Goal: Information Seeking & Learning: Find specific page/section

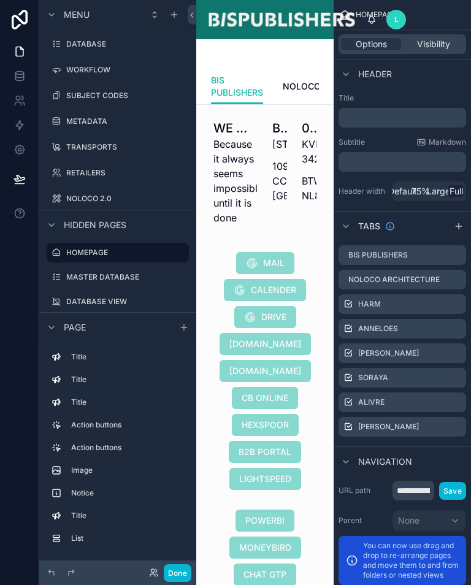
click at [181, 572] on button "Done" at bounding box center [178, 574] width 28 height 18
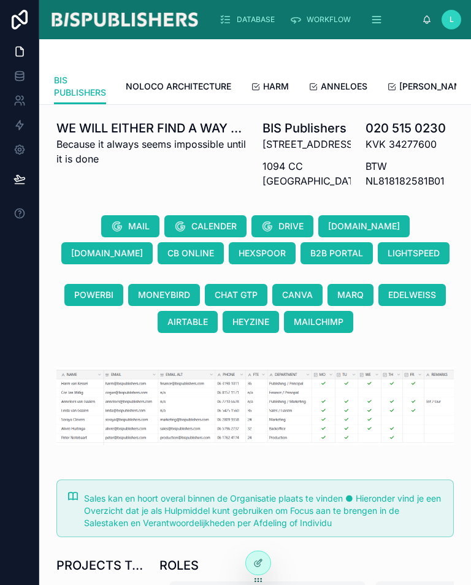
click at [251, 17] on span "DATABASE" at bounding box center [256, 20] width 38 height 10
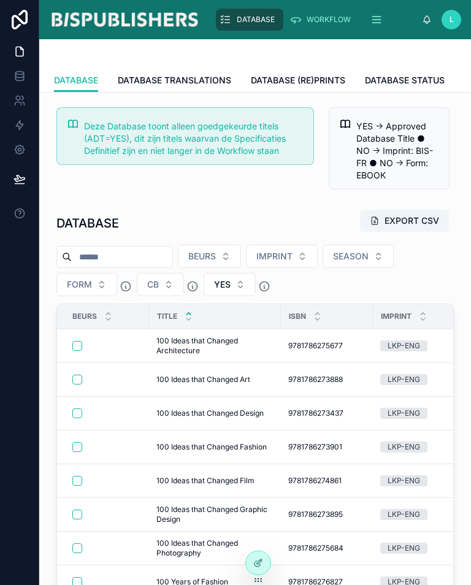
scroll to position [0, 324]
click at [436, 81] on span "DATABASE BEURS" at bounding box center [419, 80] width 74 height 12
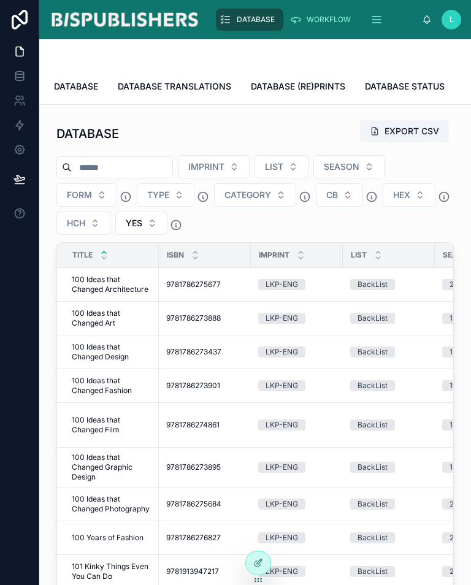
click at [87, 84] on span "DATABASE" at bounding box center [76, 86] width 44 height 12
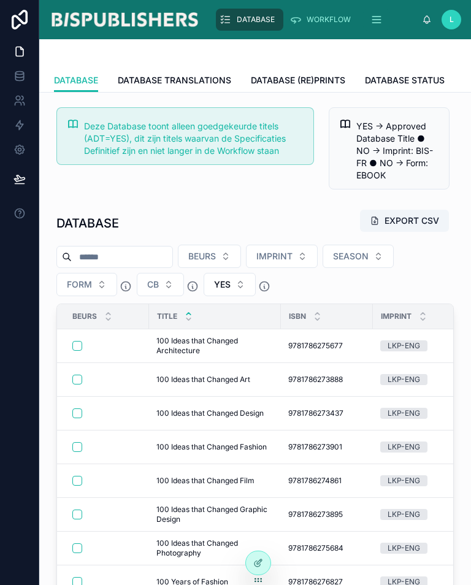
click at [423, 283] on div "BEURS IMPRINT SEASON FORM CB YES" at bounding box center [255, 271] width 398 height 52
click at [304, 557] on div "Build mode E" at bounding box center [318, 563] width 84 height 22
click at [311, 563] on span "Build mode" at bounding box center [302, 563] width 39 height 10
click at [344, 563] on span "E" at bounding box center [346, 563] width 10 height 10
click at [322, 563] on div "Build mode E" at bounding box center [317, 563] width 69 height 12
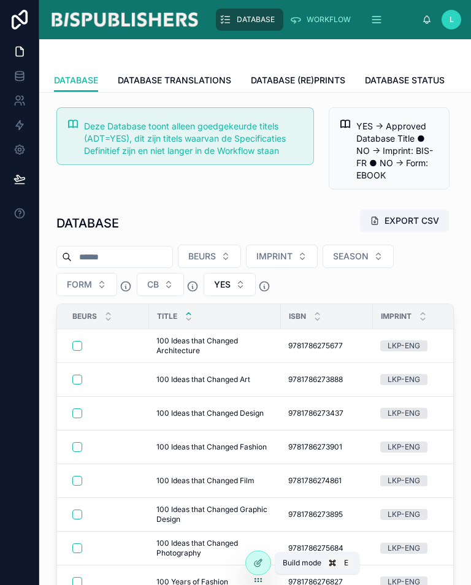
scroll to position [-9, 11]
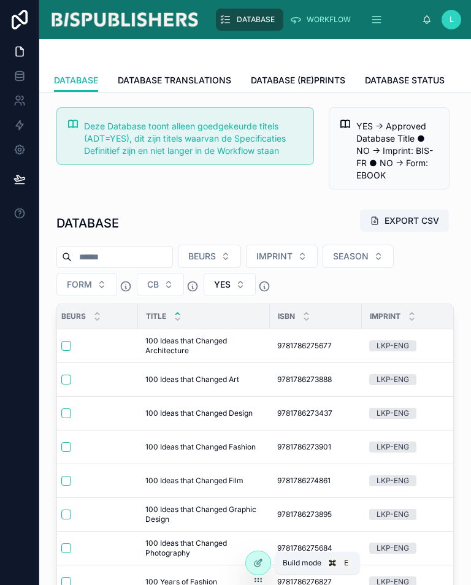
click at [287, 214] on div "DATABASE EXPORT CSV" at bounding box center [255, 223] width 398 height 28
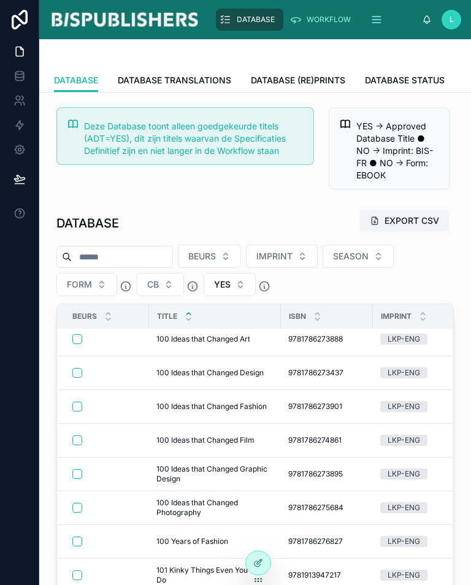
scroll to position [39, 0]
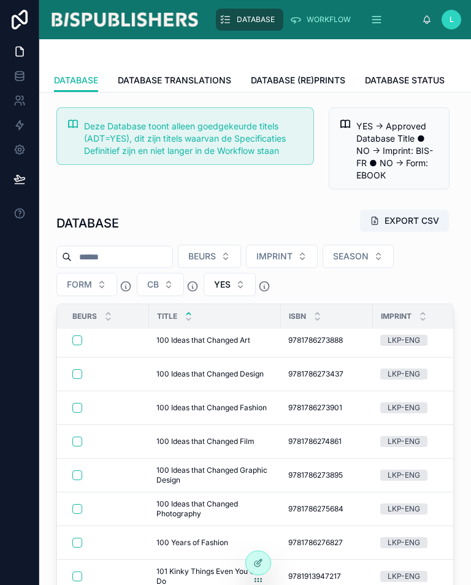
click at [244, 217] on div "DATABASE EXPORT CSV" at bounding box center [255, 223] width 398 height 28
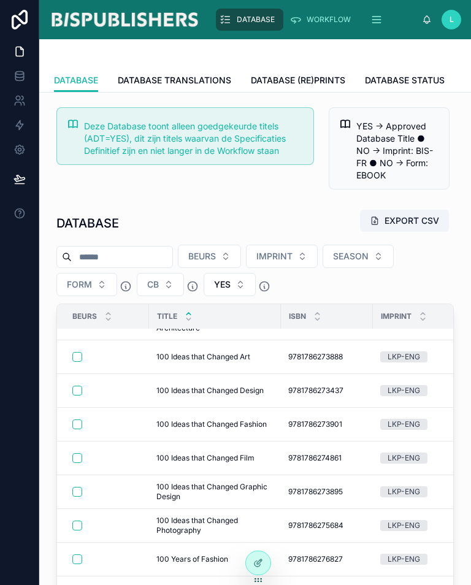
scroll to position [22, 0]
click at [230, 214] on div "DATABASE EXPORT CSV" at bounding box center [255, 223] width 398 height 28
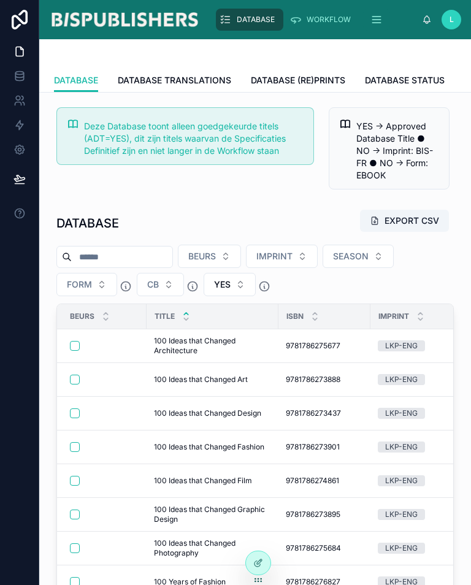
scroll to position [0, 2]
click at [215, 206] on div "DATABASE EXPORT CSV BEURS IMPRINT SEASON FORM CB YES Beurs TITLE ISBN IMPRINT S…" at bounding box center [255, 476] width 412 height 545
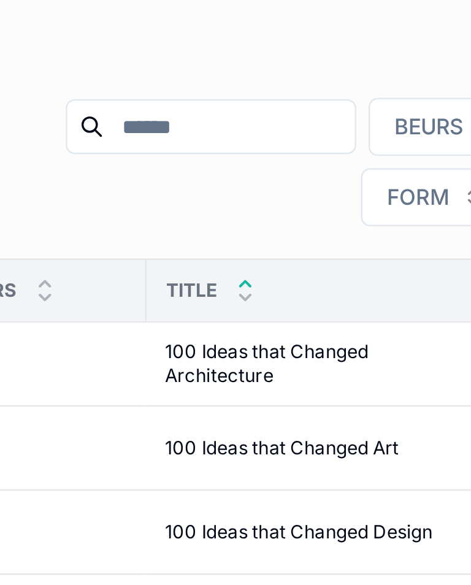
scroll to position [1, 17]
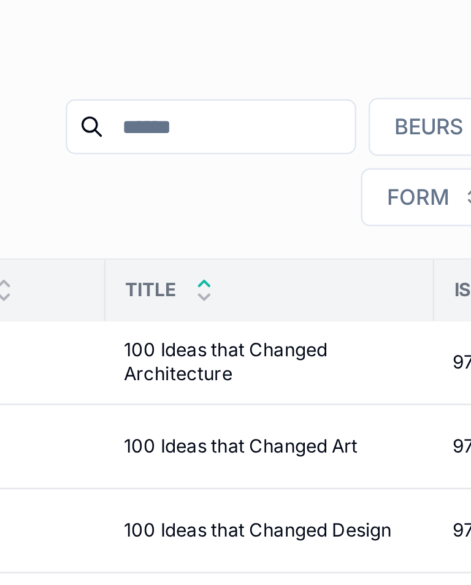
click at [95, 209] on div "BEURS IMPRINT SEASON FORM CB YES" at bounding box center [274, 235] width 359 height 53
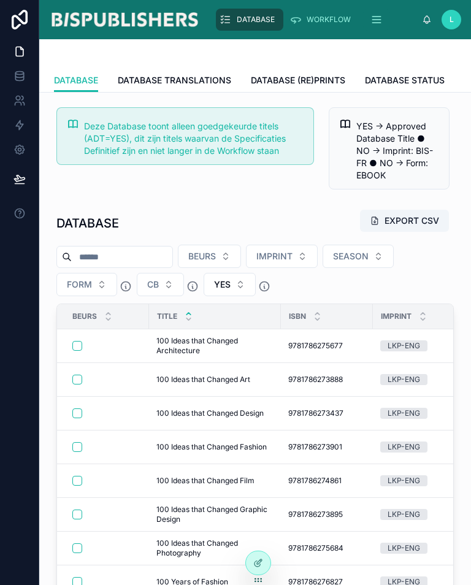
scroll to position [7, 0]
click at [148, 251] on input "text" at bounding box center [122, 257] width 101 height 17
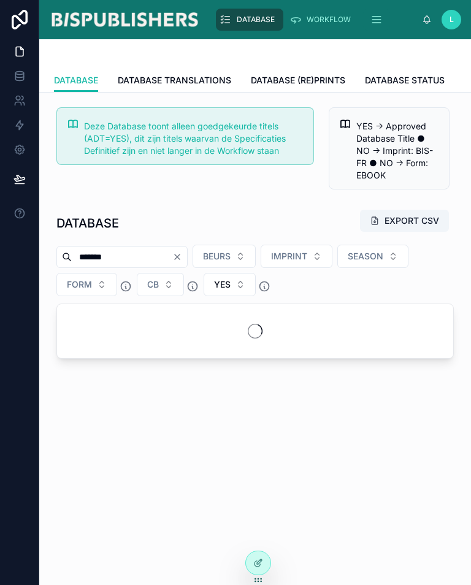
type input "*******"
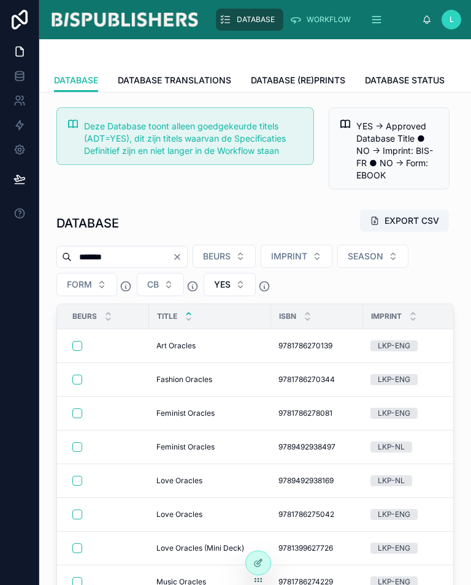
click at [291, 209] on div "DATABASE EXPORT CSV" at bounding box center [255, 223] width 398 height 28
click at [99, 280] on button "FORM" at bounding box center [86, 284] width 61 height 23
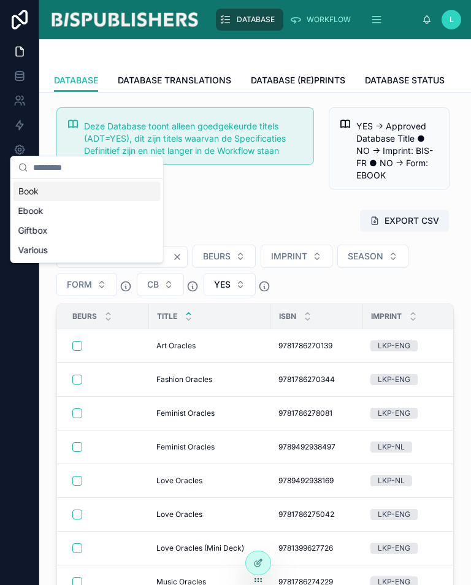
click at [125, 234] on div "Giftbox" at bounding box center [86, 231] width 147 height 20
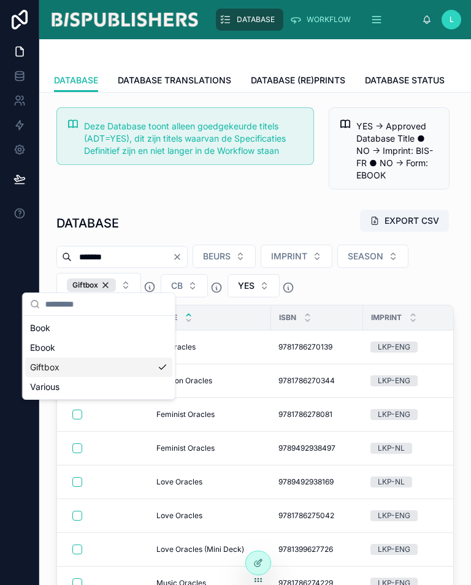
click at [263, 209] on div "DATABASE EXPORT CSV" at bounding box center [255, 223] width 398 height 28
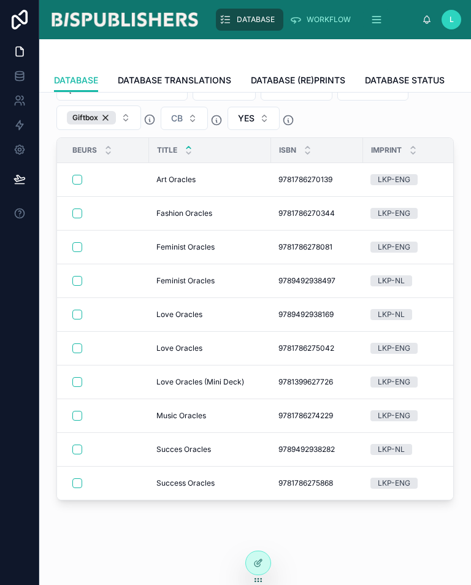
scroll to position [167, 0]
click at [83, 445] on div at bounding box center [106, 450] width 69 height 10
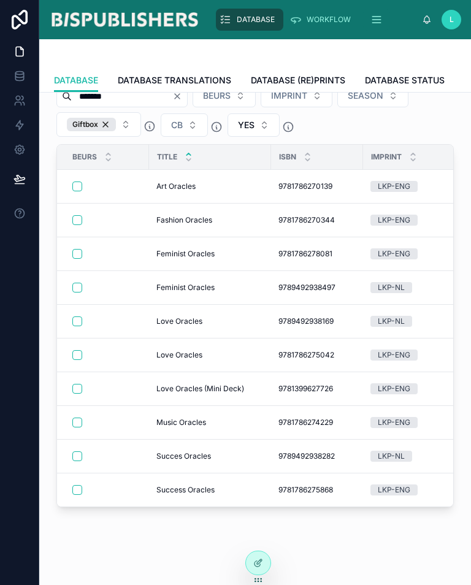
scroll to position [160, 0]
click at [82, 452] on button "button" at bounding box center [77, 457] width 10 height 10
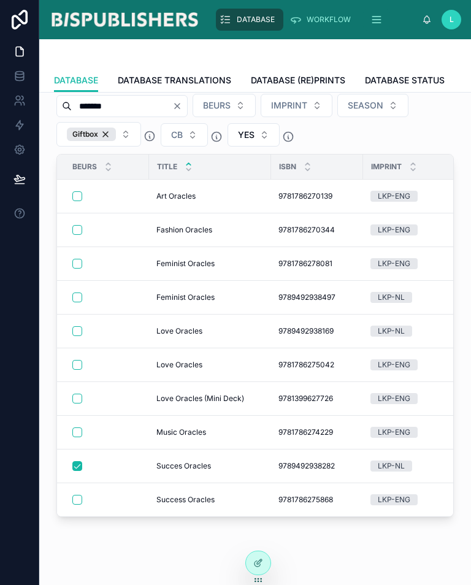
scroll to position [149, 0]
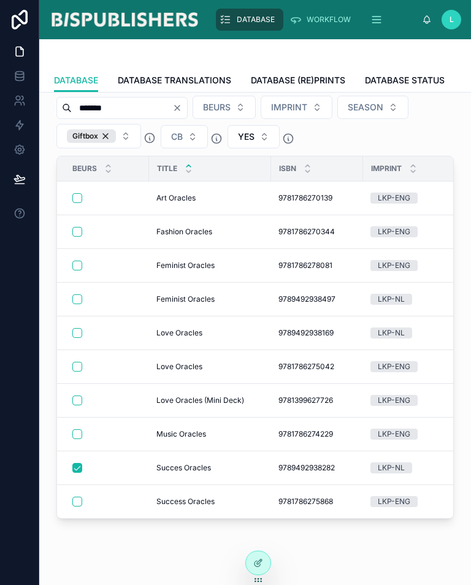
click at [95, 561] on div "Deze Database toont alleen goedgekeurde titels (ADT=YES), dit zijn titels waarv…" at bounding box center [255, 273] width 432 height 659
click at [79, 430] on button "button" at bounding box center [77, 435] width 10 height 10
click at [148, 100] on input "*******" at bounding box center [122, 107] width 101 height 17
type input "*"
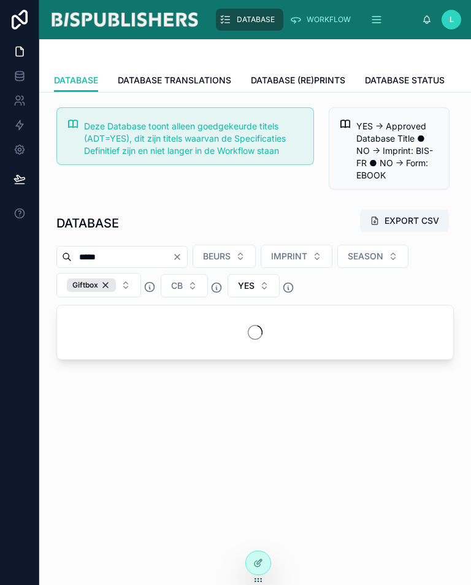
type input "*****"
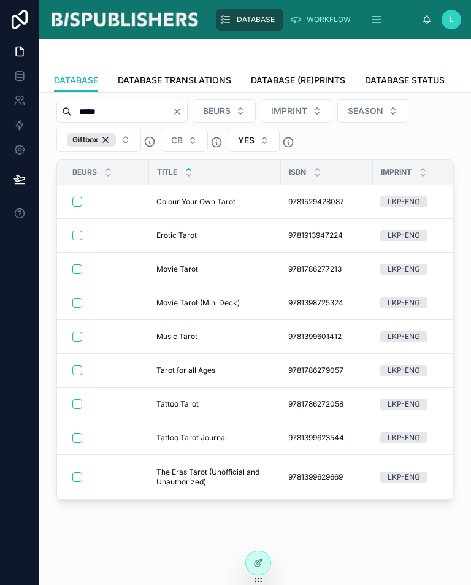
scroll to position [144, 0]
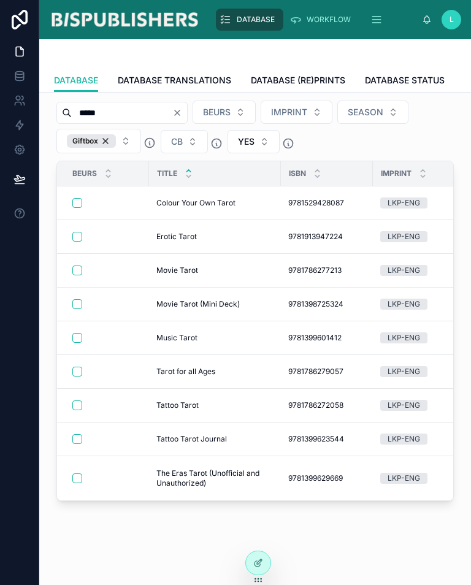
click at [86, 232] on div at bounding box center [106, 237] width 69 height 10
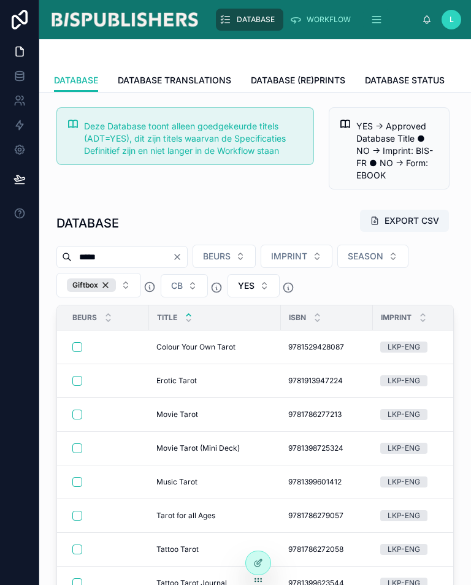
click at [77, 376] on button "button" at bounding box center [77, 381] width 10 height 10
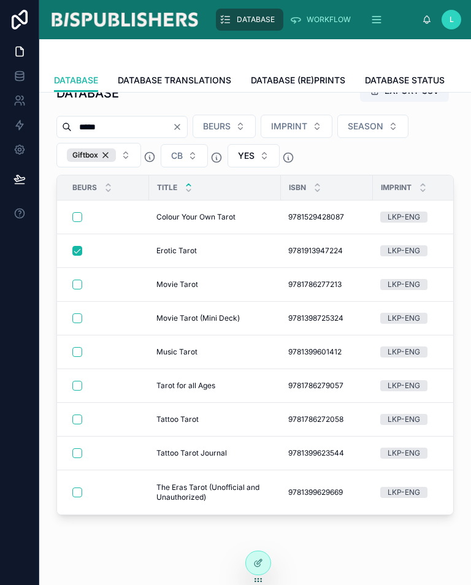
scroll to position [129, 0]
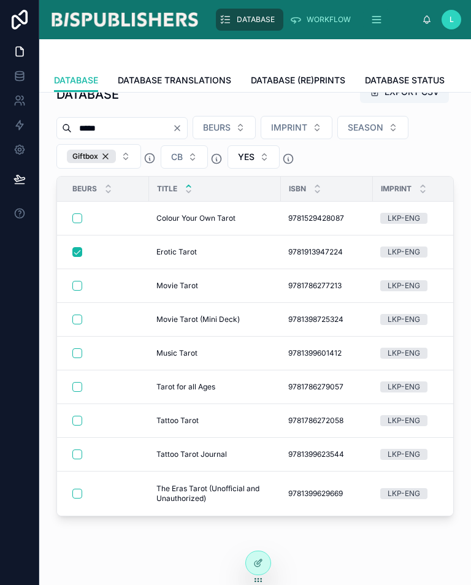
click at [77, 382] on button "button" at bounding box center [77, 387] width 10 height 10
click at [79, 214] on button "button" at bounding box center [77, 219] width 10 height 10
click at [81, 281] on button "button" at bounding box center [77, 286] width 10 height 10
click at [81, 349] on button "button" at bounding box center [77, 354] width 10 height 10
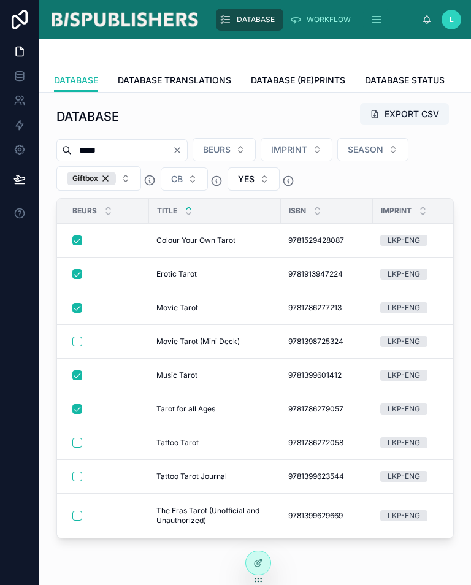
scroll to position [109, 0]
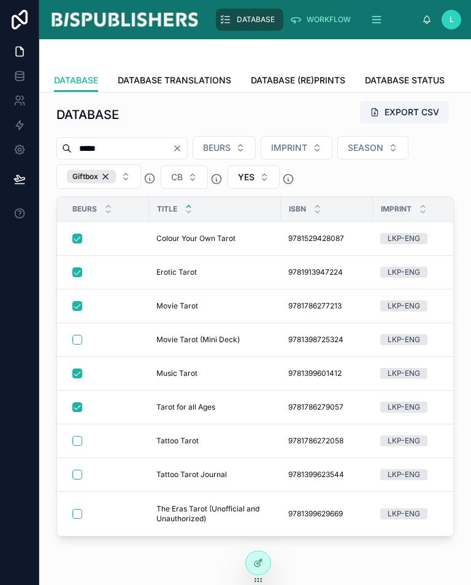
click at [109, 170] on div "Giftbox" at bounding box center [91, 176] width 49 height 13
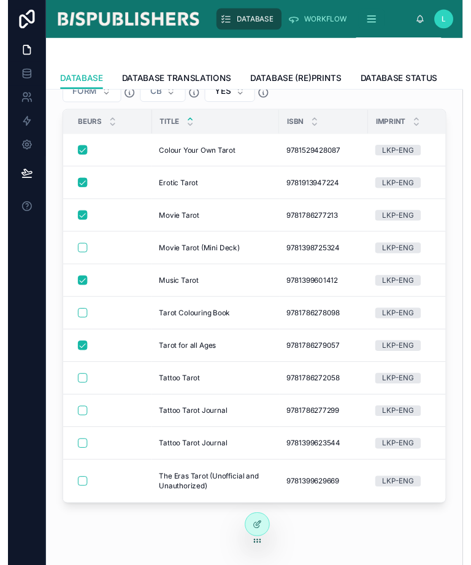
scroll to position [18, 0]
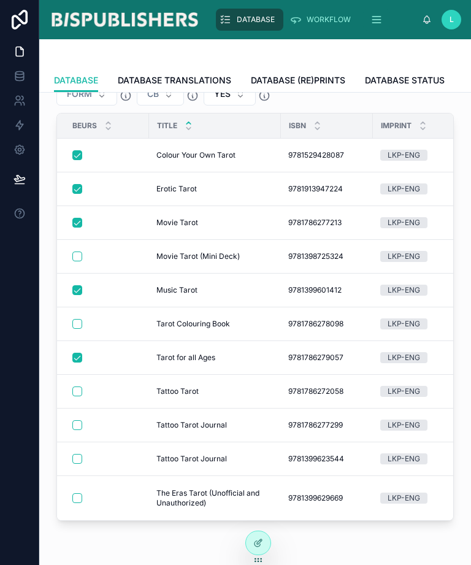
click at [220, 454] on span "Tattoo Tarot Journal" at bounding box center [191, 459] width 71 height 10
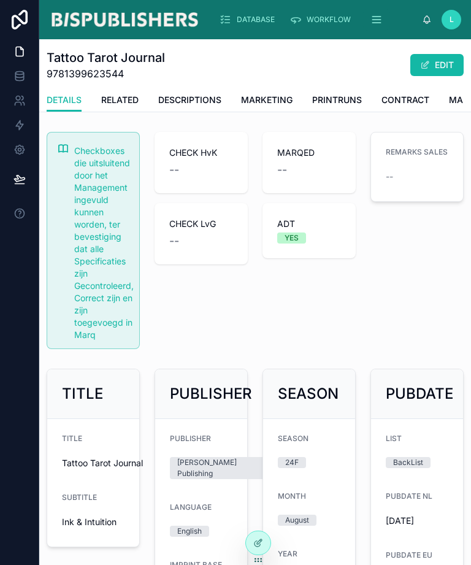
click at [450, 54] on button "EDIT" at bounding box center [436, 65] width 53 height 22
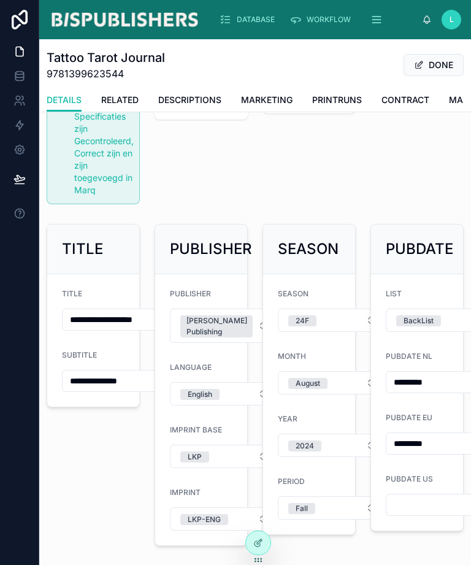
scroll to position [145, 0]
click at [137, 311] on input "**********" at bounding box center [116, 319] width 107 height 17
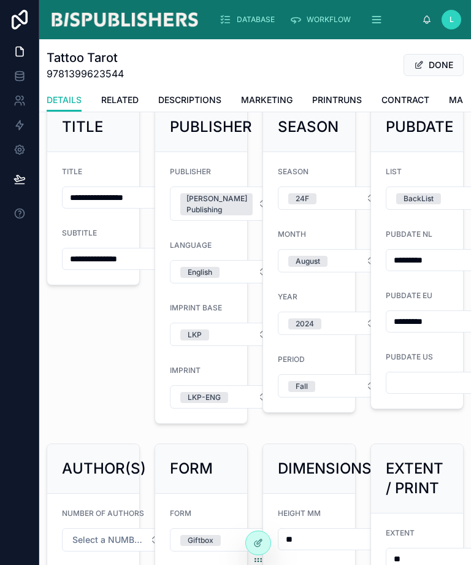
scroll to position [269, 0]
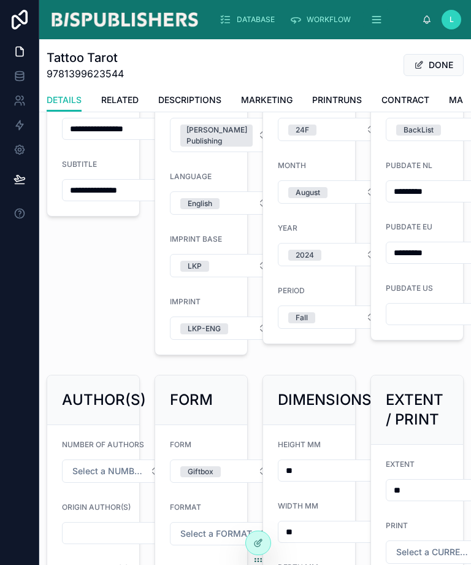
type input "**********"
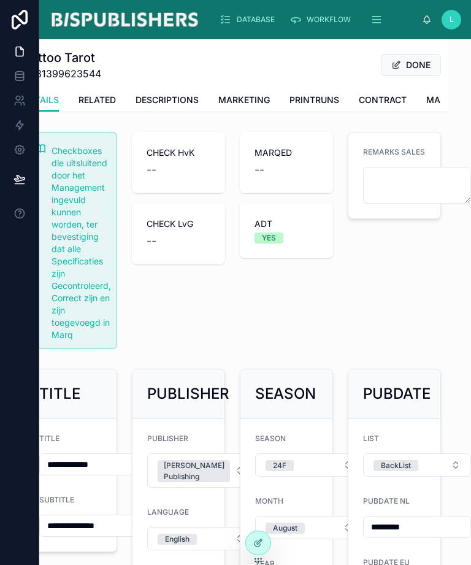
scroll to position [0, 23]
click at [422, 54] on button "DONE" at bounding box center [411, 65] width 60 height 22
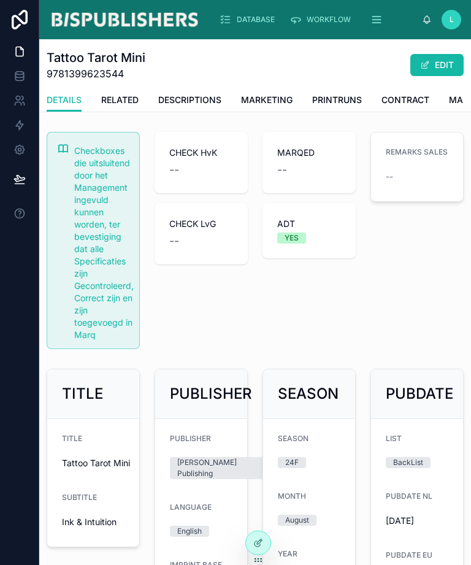
scroll to position [0, 0]
click at [259, 15] on span "DATABASE" at bounding box center [256, 20] width 38 height 10
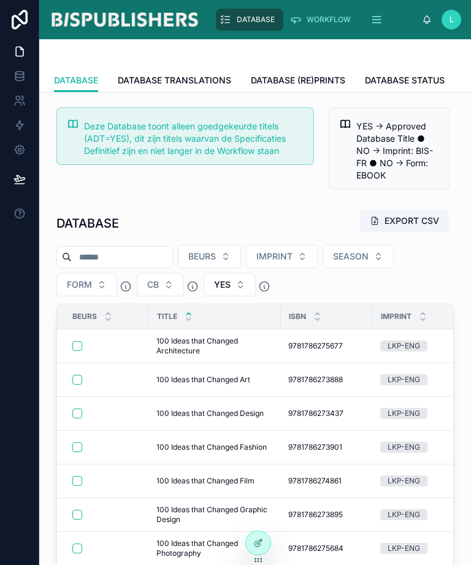
click at [168, 249] on input "text" at bounding box center [122, 257] width 101 height 17
click at [99, 273] on button "FORM" at bounding box center [86, 284] width 61 height 23
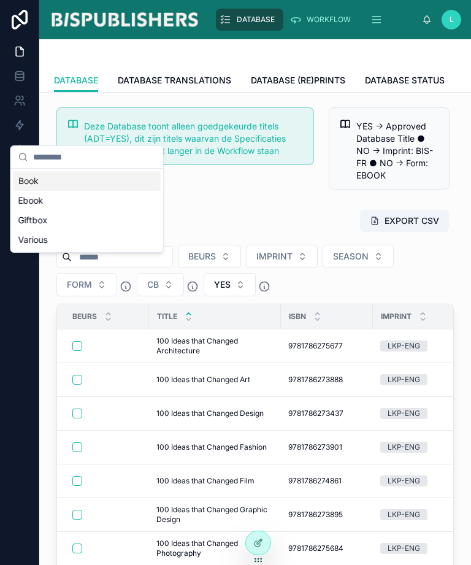
click at [76, 222] on div "Giftbox" at bounding box center [86, 220] width 147 height 20
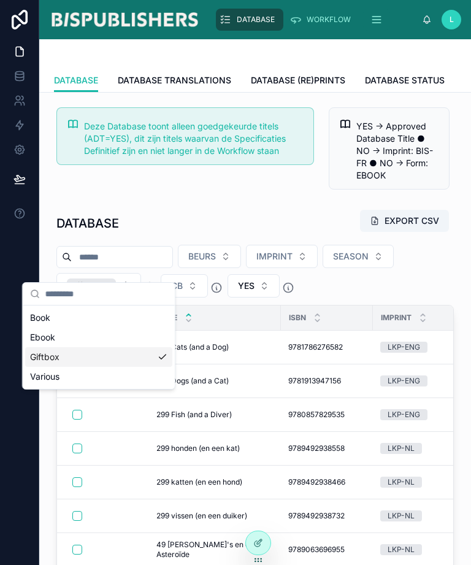
click at [115, 249] on input "text" at bounding box center [122, 257] width 101 height 17
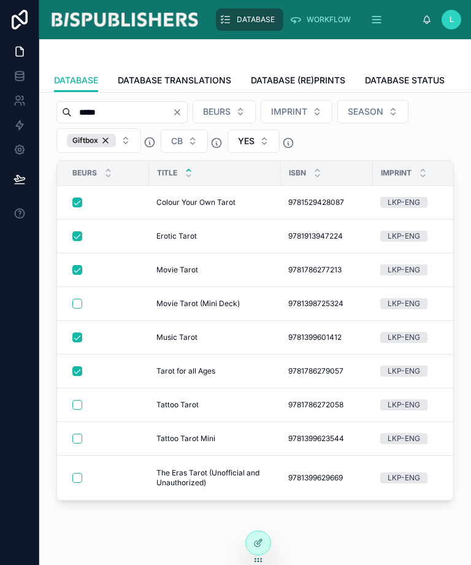
scroll to position [144, 0]
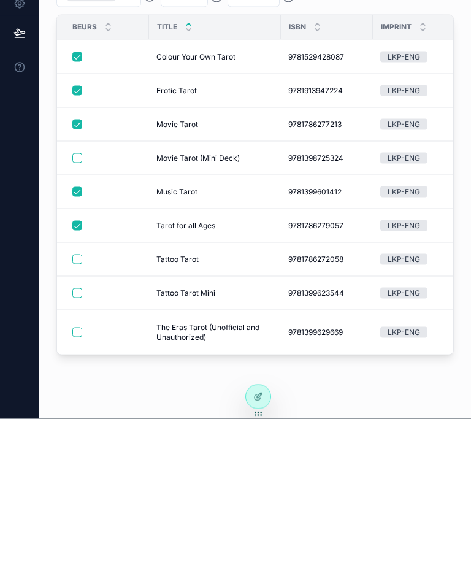
click at [75, 434] on button "button" at bounding box center [77, 439] width 10 height 10
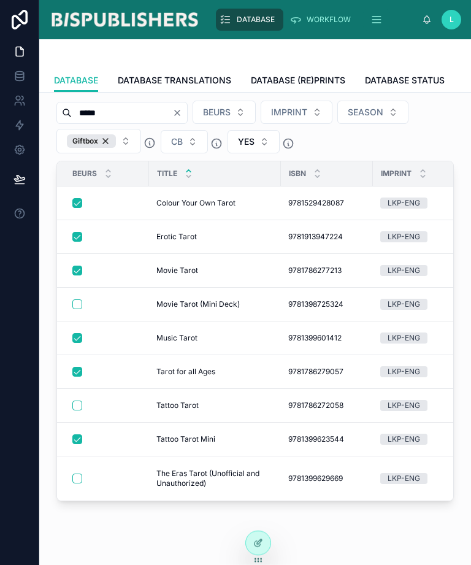
click at [81, 401] on button "button" at bounding box center [77, 406] width 10 height 10
click at [126, 104] on input "*****" at bounding box center [122, 112] width 101 height 17
type input "*"
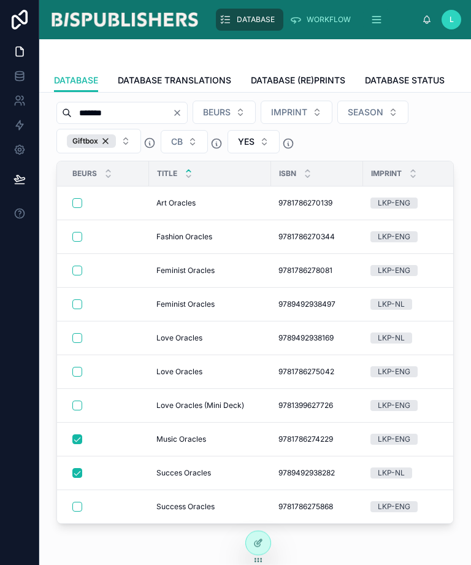
type input "*******"
click at [80, 333] on button "button" at bounding box center [77, 338] width 10 height 10
click at [80, 299] on button "button" at bounding box center [77, 304] width 10 height 10
click at [83, 198] on div at bounding box center [106, 203] width 69 height 10
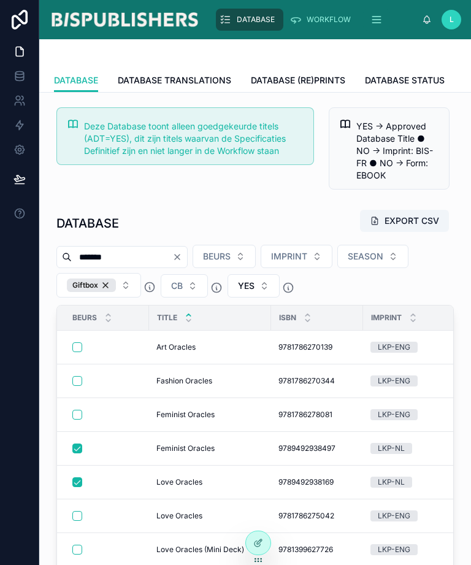
click at [72, 342] on button "button" at bounding box center [77, 347] width 10 height 10
click at [187, 252] on button "Clear" at bounding box center [179, 257] width 15 height 10
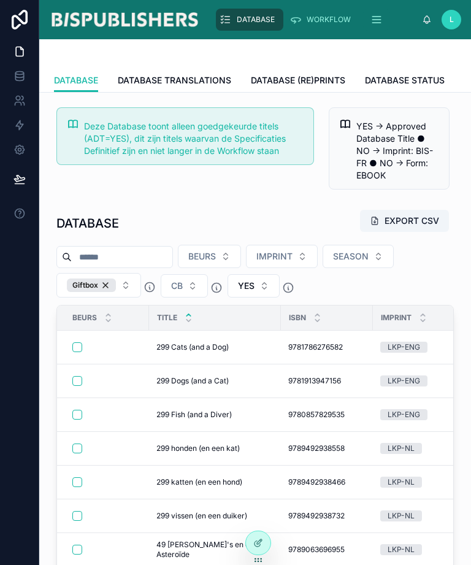
click at [131, 249] on input "text" at bounding box center [122, 257] width 101 height 17
type input "******"
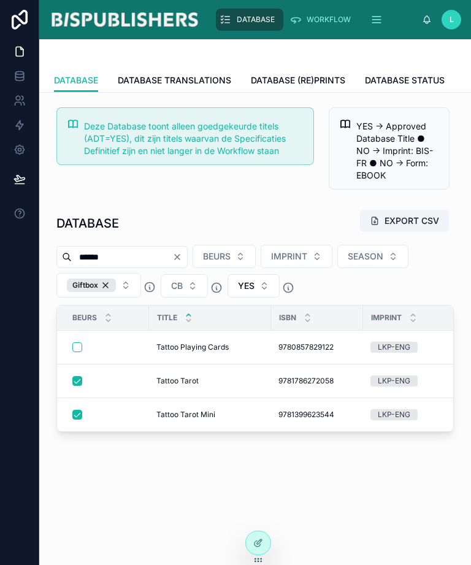
click at [73, 342] on button "button" at bounding box center [77, 347] width 10 height 10
click at [180, 255] on icon "Clear" at bounding box center [177, 257] width 5 height 5
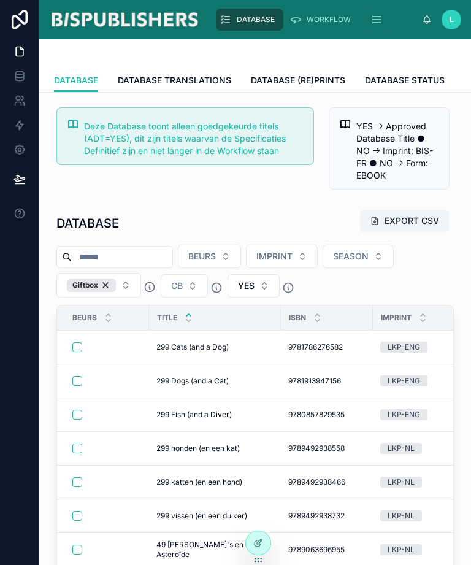
click at [129, 249] on input "text" at bounding box center [122, 257] width 101 height 17
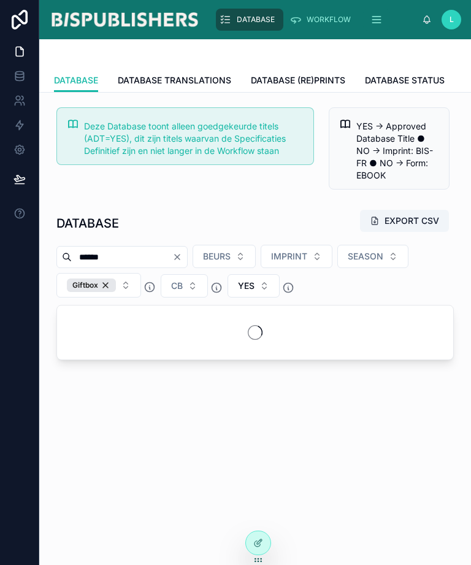
type input "******"
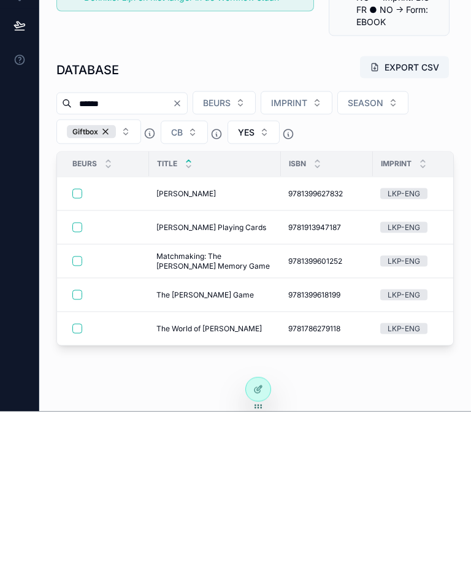
click at [82, 410] on button "button" at bounding box center [77, 415] width 10 height 10
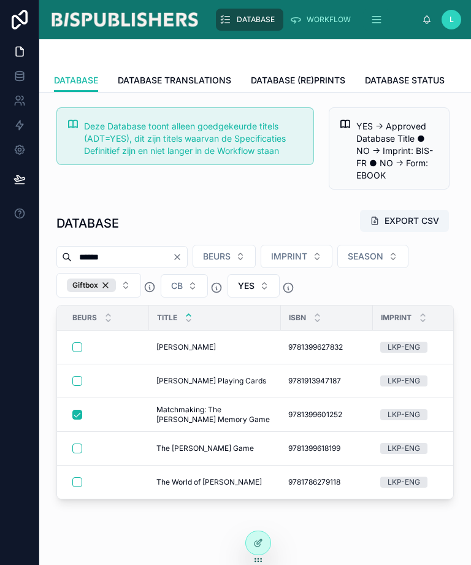
click at [77, 376] on button "button" at bounding box center [77, 381] width 10 height 10
click at [182, 258] on icon "Clear" at bounding box center [177, 257] width 10 height 10
click at [145, 250] on input "text" at bounding box center [122, 257] width 101 height 17
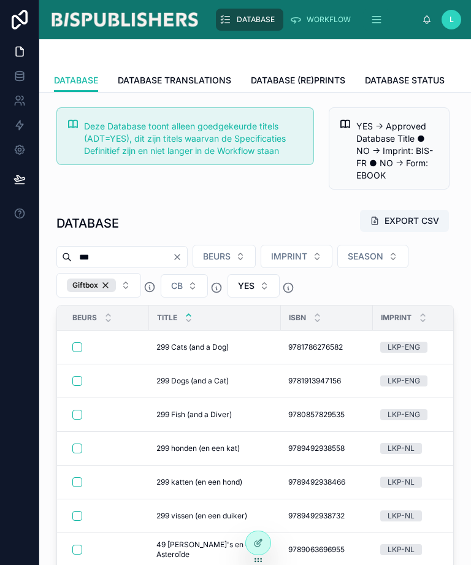
scroll to position [2, 0]
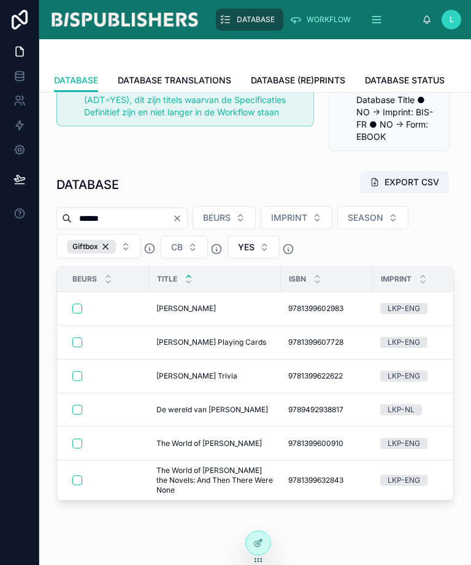
scroll to position [38, 0]
click at [442, 247] on div "****** BEURS IMPRINT SEASON Giftbox CB YES" at bounding box center [255, 233] width 398 height 53
click at [78, 376] on button "button" at bounding box center [77, 377] width 10 height 10
click at [130, 213] on input "******" at bounding box center [122, 218] width 101 height 17
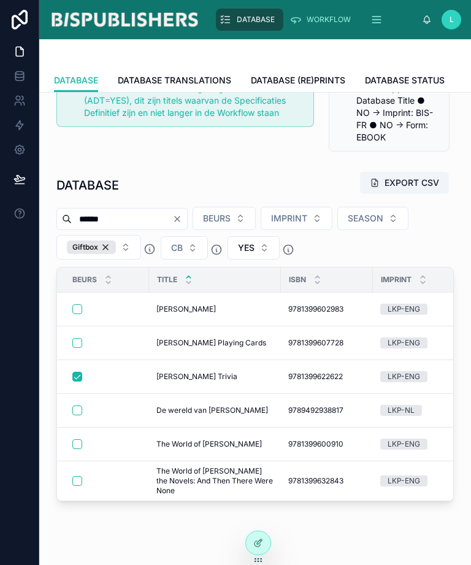
scroll to position [2, 0]
type input "*"
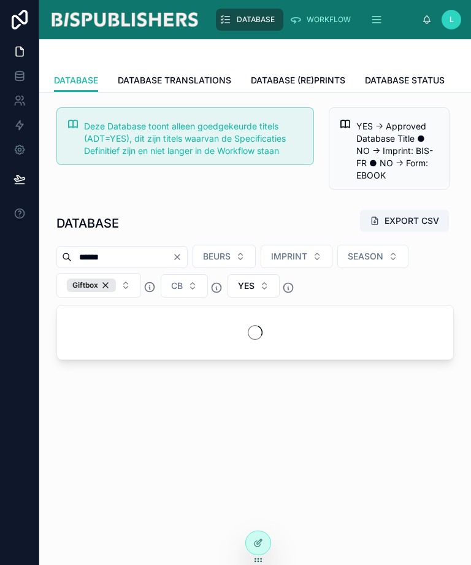
type input "******"
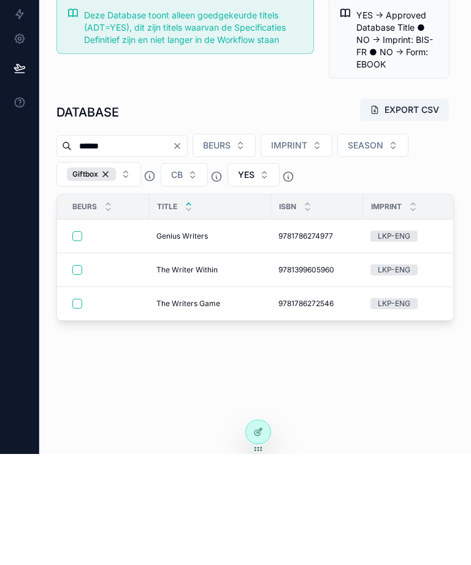
click at [79, 410] on button "button" at bounding box center [77, 415] width 10 height 10
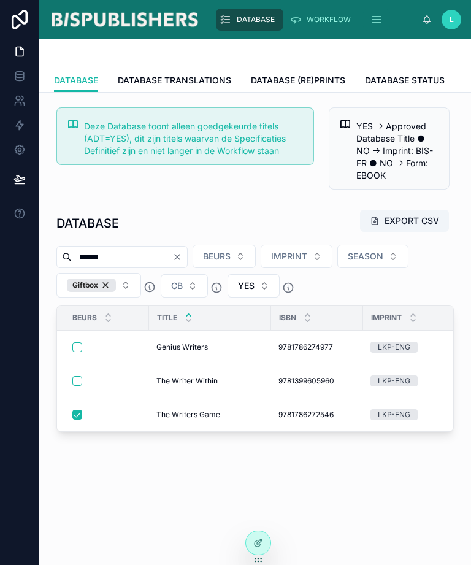
click at [187, 252] on button "Clear" at bounding box center [179, 257] width 15 height 10
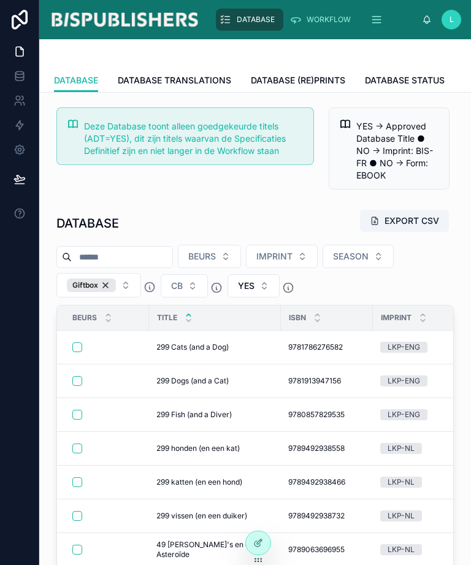
click at [96, 249] on input "text" at bounding box center [122, 257] width 101 height 17
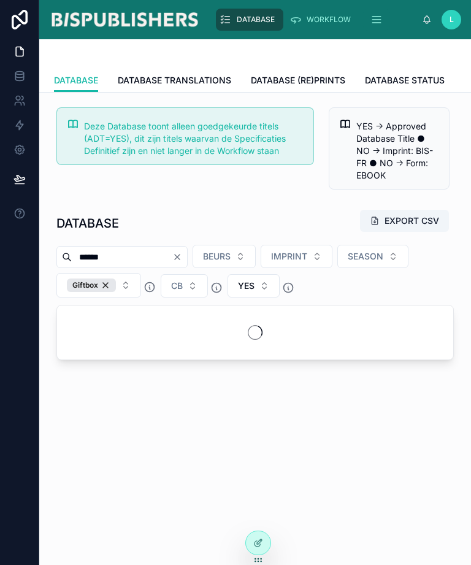
type input "******"
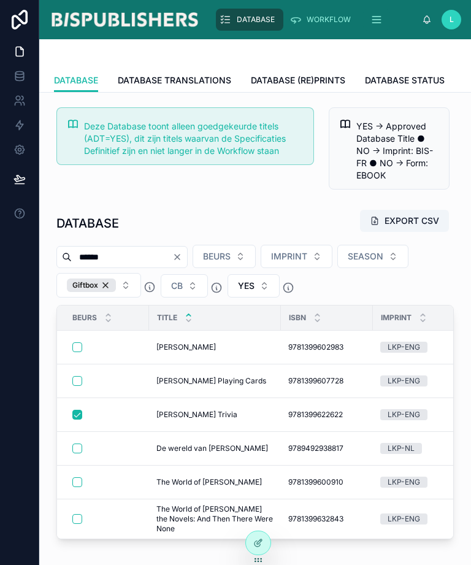
click at [80, 376] on button "button" at bounding box center [77, 381] width 10 height 10
click at [187, 252] on button "Clear" at bounding box center [179, 257] width 15 height 10
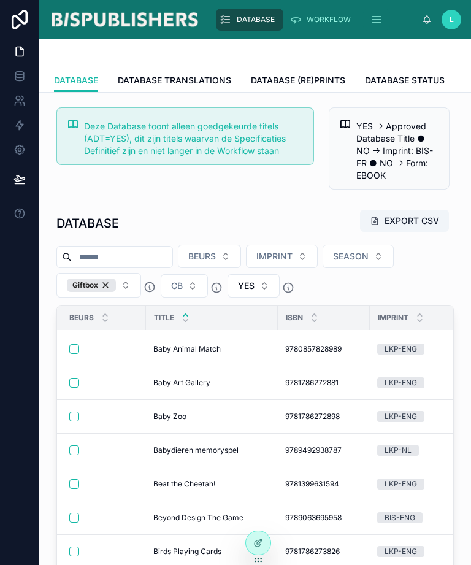
scroll to position [1074, 3]
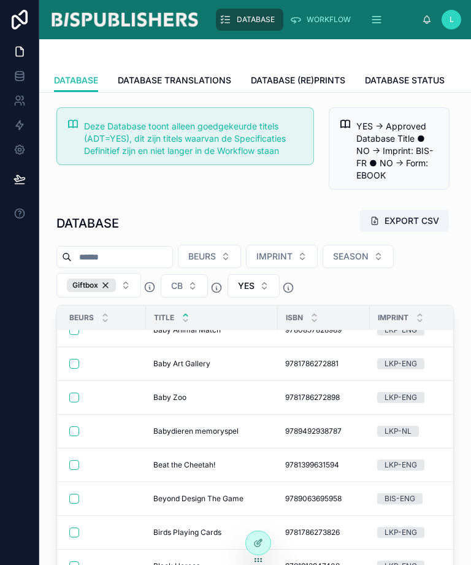
click at [75, 426] on button "button" at bounding box center [74, 431] width 10 height 10
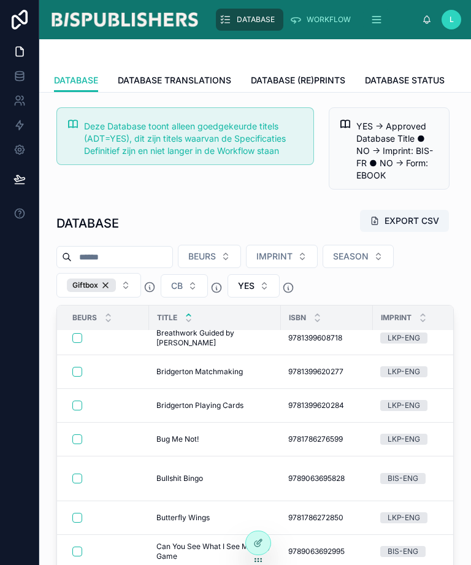
scroll to position [1582, 0]
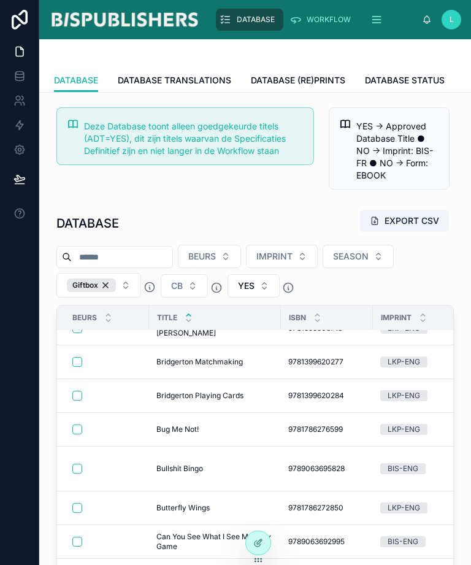
click at [79, 503] on button "button" at bounding box center [77, 508] width 10 height 10
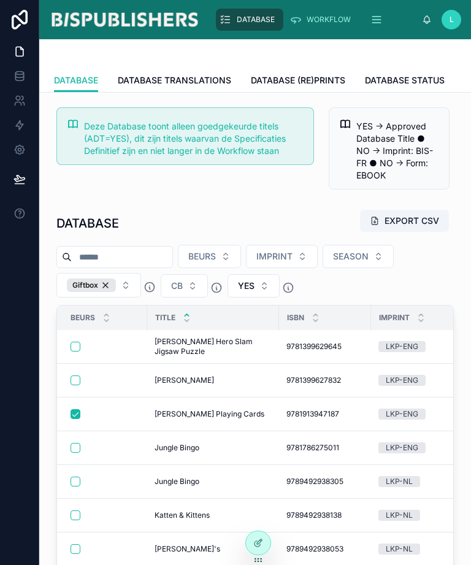
scroll to position [5099, 2]
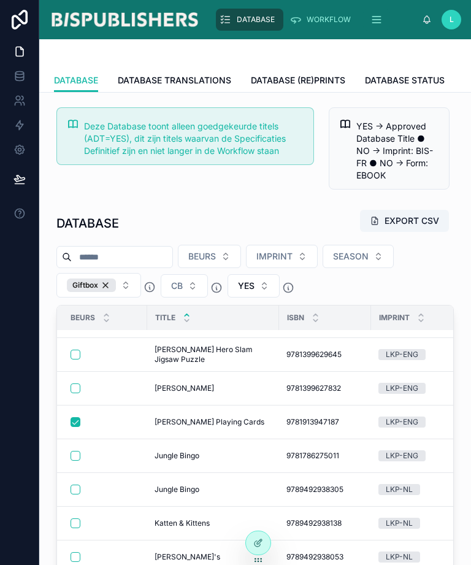
click at [78, 518] on button "button" at bounding box center [76, 523] width 10 height 10
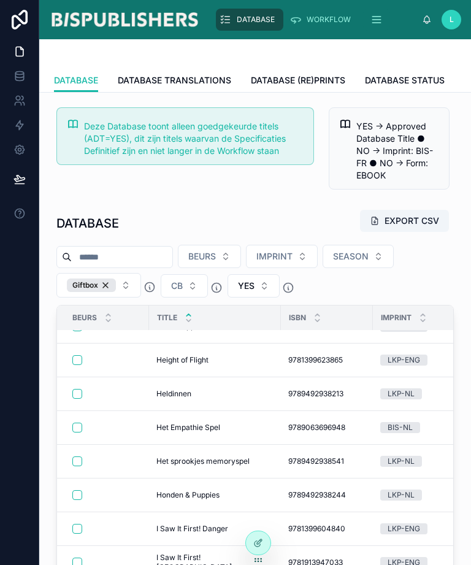
scroll to position [4647, 1]
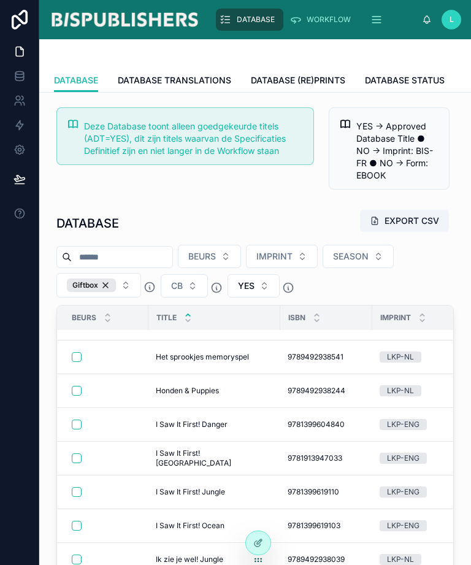
click at [74, 386] on button "button" at bounding box center [77, 391] width 10 height 10
